Goal: Navigation & Orientation: Find specific page/section

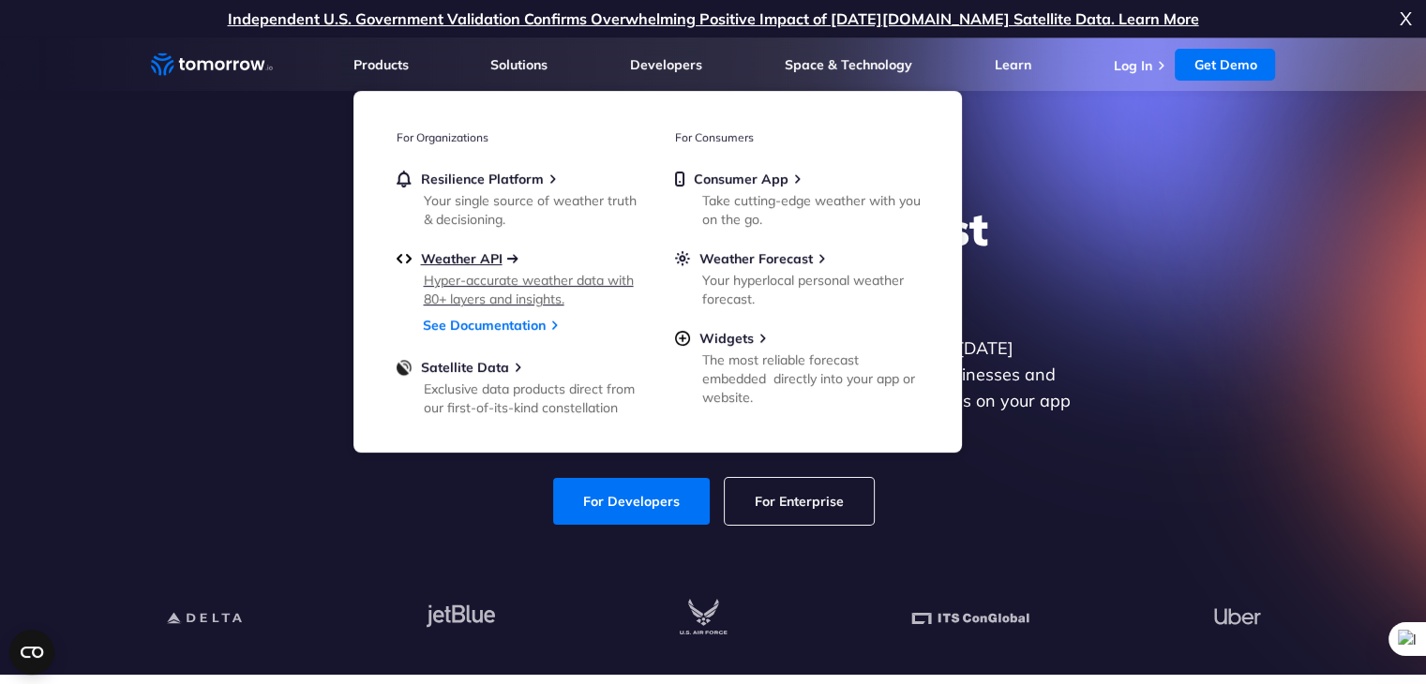
click at [454, 263] on span "Weather API" at bounding box center [462, 258] width 82 height 17
click at [475, 250] on span "Weather API" at bounding box center [462, 258] width 82 height 17
